Goal: Task Accomplishment & Management: Use online tool/utility

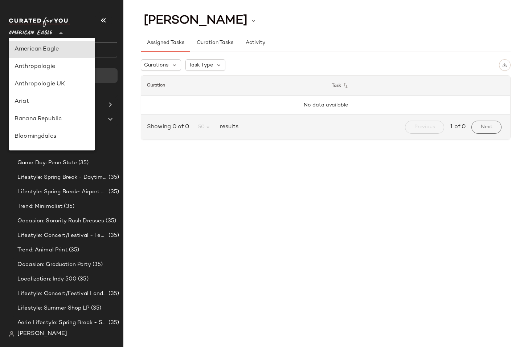
click at [39, 27] on span "American Eagle" at bounding box center [31, 31] width 44 height 13
type input "**"
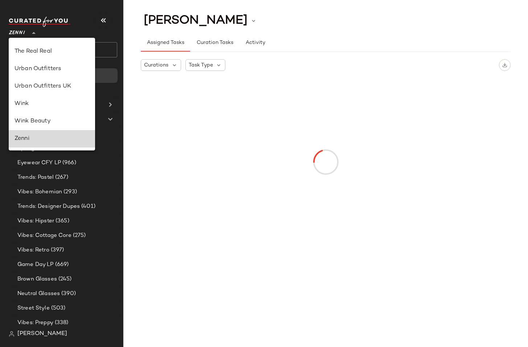
click at [33, 136] on div "Zenni" at bounding box center [52, 138] width 75 height 9
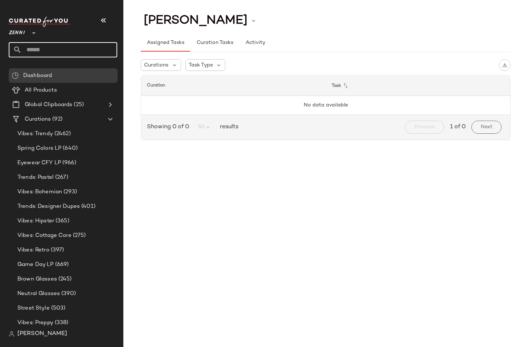
click at [54, 49] on input "text" at bounding box center [70, 49] width 96 height 15
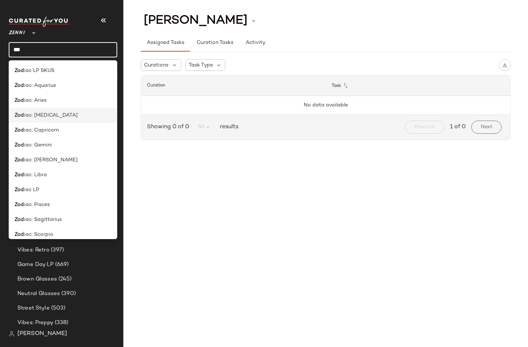
scroll to position [36, 0]
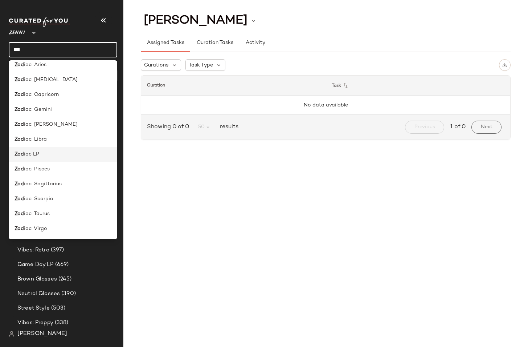
type input "***"
click at [37, 151] on span "iac LP" at bounding box center [31, 154] width 15 height 8
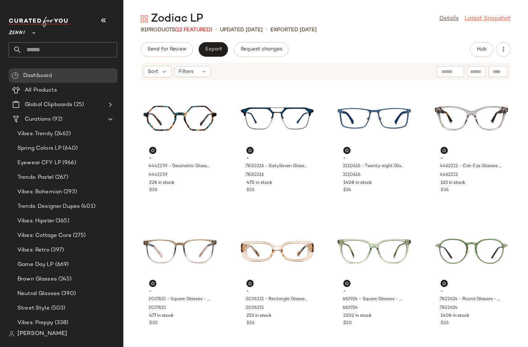
click at [470, 19] on link "Latest Snapshot" at bounding box center [488, 19] width 46 height 9
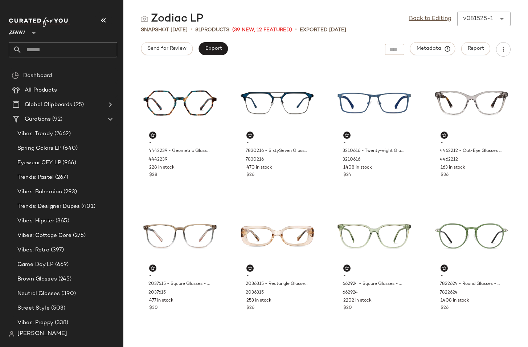
click at [201, 27] on span "81" at bounding box center [198, 29] width 6 height 5
click at [269, 57] on div "Zodiac LP Back to Editing v081525-1 ****** Snapshot [DATE] • 81 Products (39 Ne…" at bounding box center [325, 179] width 405 height 335
click at [210, 50] on span "Export" at bounding box center [213, 49] width 17 height 6
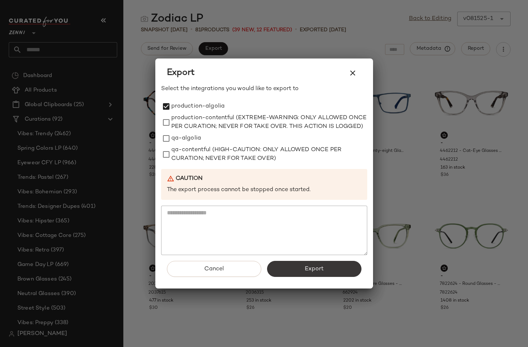
click at [302, 274] on button "Export" at bounding box center [314, 269] width 94 height 16
click at [357, 32] on div at bounding box center [264, 173] width 528 height 347
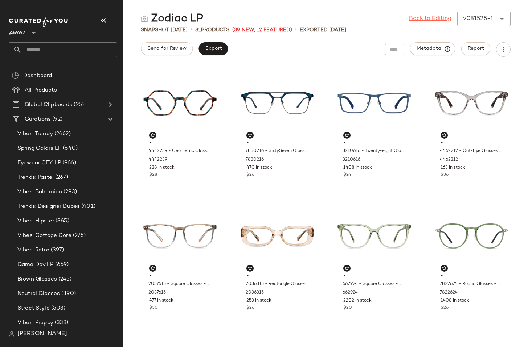
click at [427, 19] on link "Back to Editing" at bounding box center [430, 19] width 42 height 9
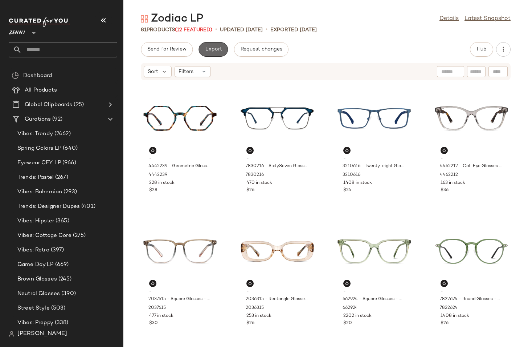
click at [220, 52] on span "Export" at bounding box center [213, 49] width 17 height 6
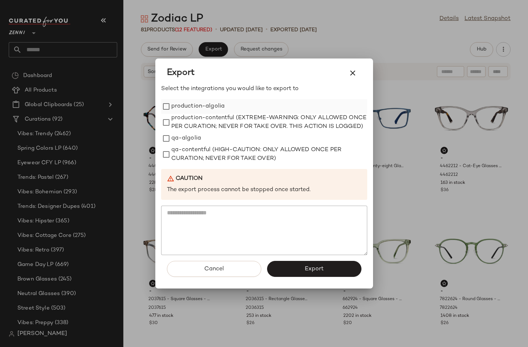
click at [205, 100] on label "production-algolia" at bounding box center [198, 106] width 54 height 15
click at [301, 273] on button "Export" at bounding box center [314, 269] width 94 height 16
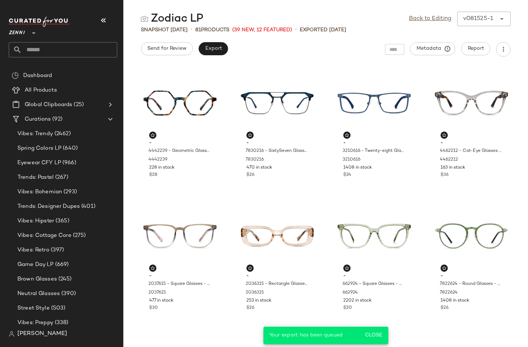
click at [484, 23] on div "Back to Editing v081525-1 ******" at bounding box center [460, 19] width 102 height 15
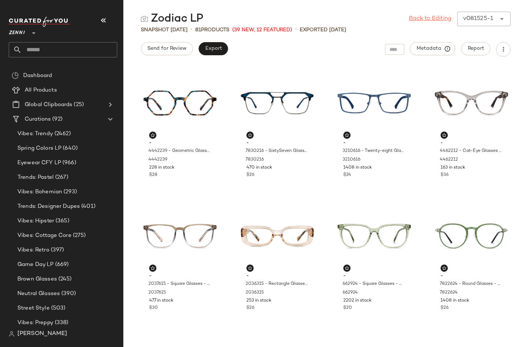
click at [444, 20] on link "Back to Editing" at bounding box center [430, 19] width 42 height 9
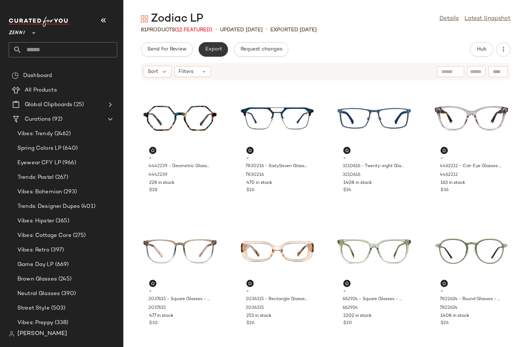
click at [216, 50] on span "Export" at bounding box center [213, 49] width 17 height 6
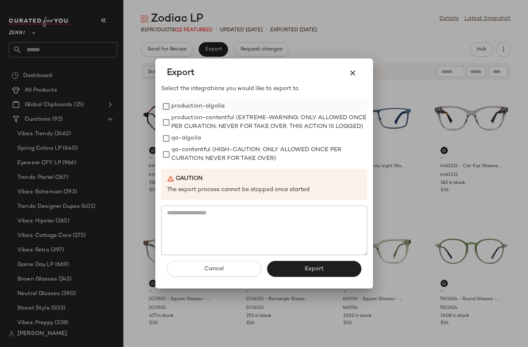
click at [187, 103] on label "production-algolia" at bounding box center [198, 106] width 54 height 15
click at [298, 275] on button "Export" at bounding box center [314, 269] width 94 height 16
